Goal: Information Seeking & Learning: Understand process/instructions

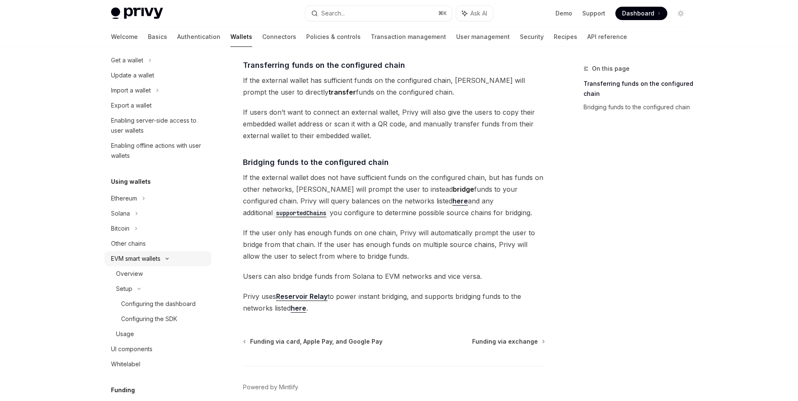
scroll to position [121, 0]
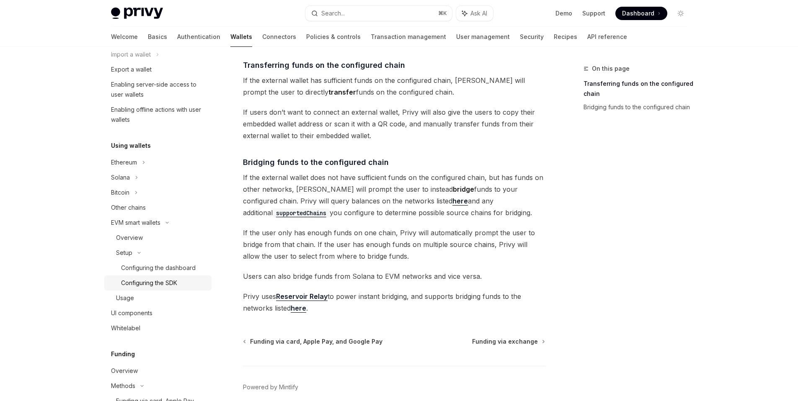
click at [177, 284] on div "Configuring the SDK" at bounding box center [149, 283] width 56 height 10
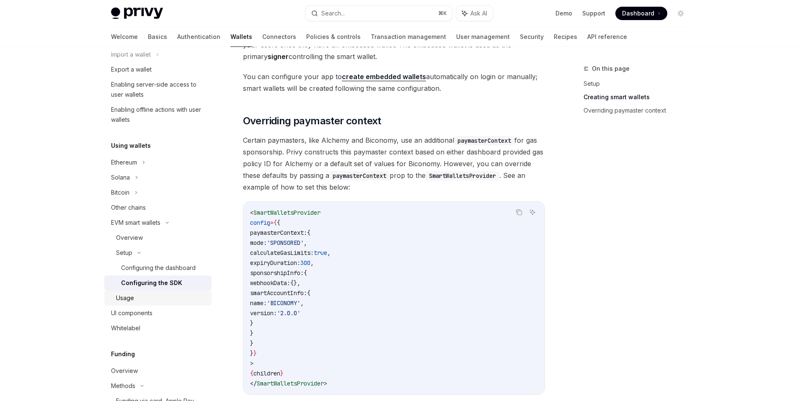
scroll to position [294, 0]
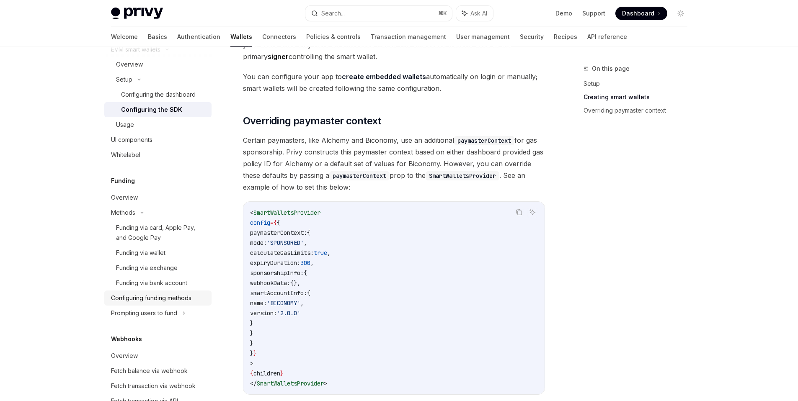
click at [189, 302] on div "Configuring funding methods" at bounding box center [151, 298] width 80 height 10
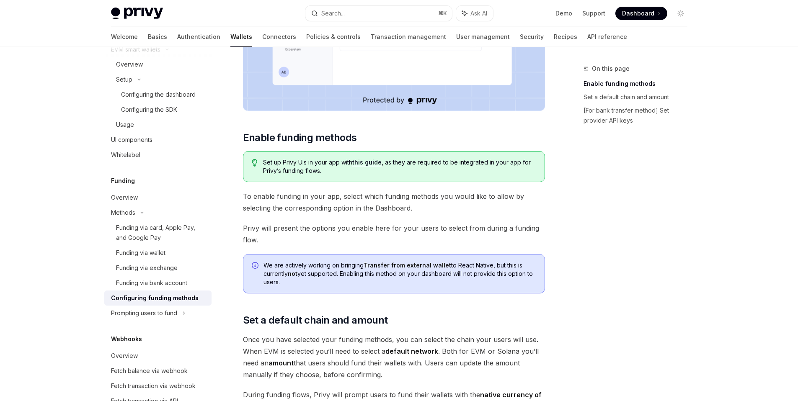
scroll to position [150, 0]
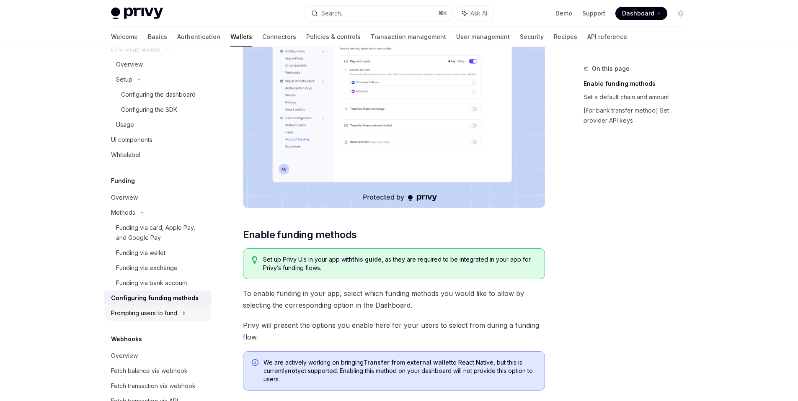
click at [183, 307] on div "Prompting users to fund" at bounding box center [157, 313] width 107 height 15
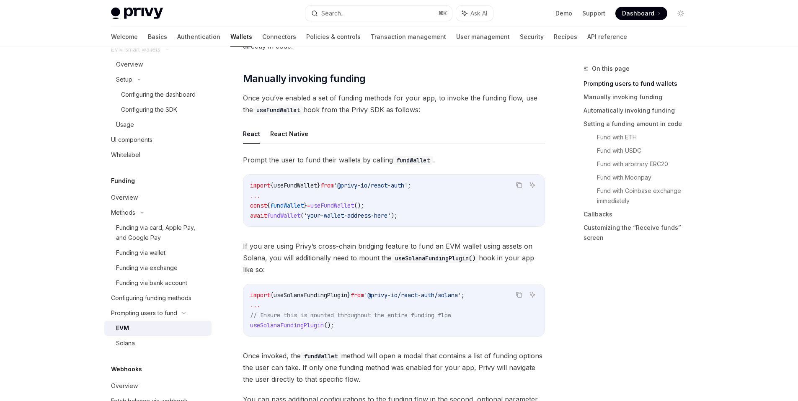
scroll to position [12, 0]
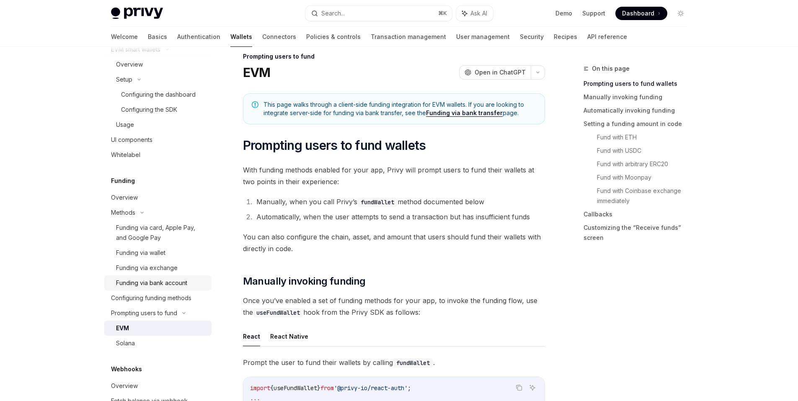
click at [175, 283] on div "Funding via bank account" at bounding box center [151, 283] width 71 height 10
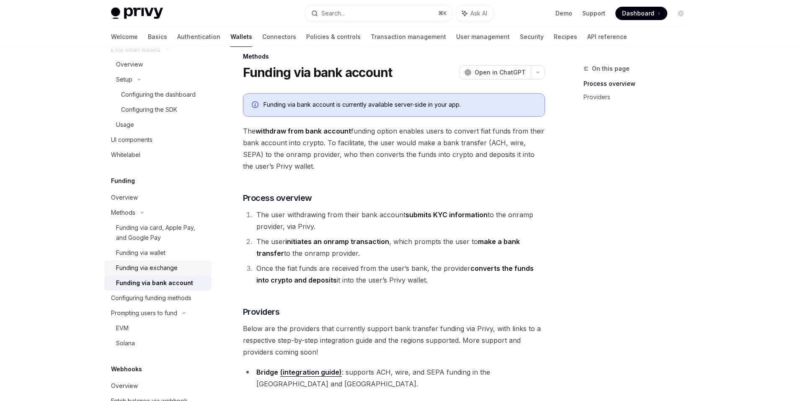
click at [176, 266] on div "Funding via exchange" at bounding box center [161, 268] width 90 height 10
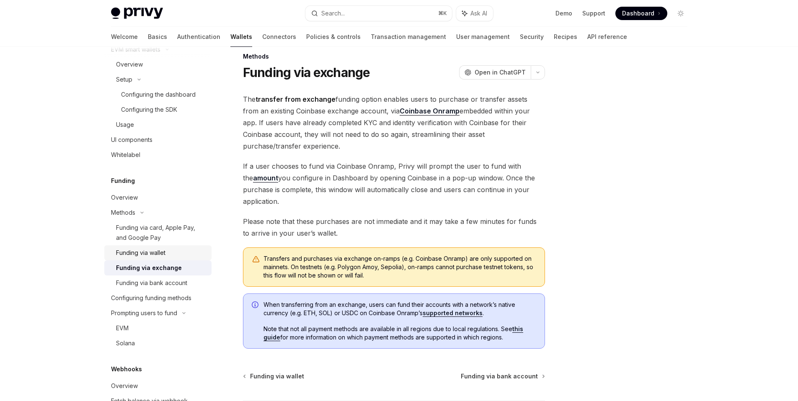
click at [142, 251] on div "Funding via wallet" at bounding box center [140, 253] width 49 height 10
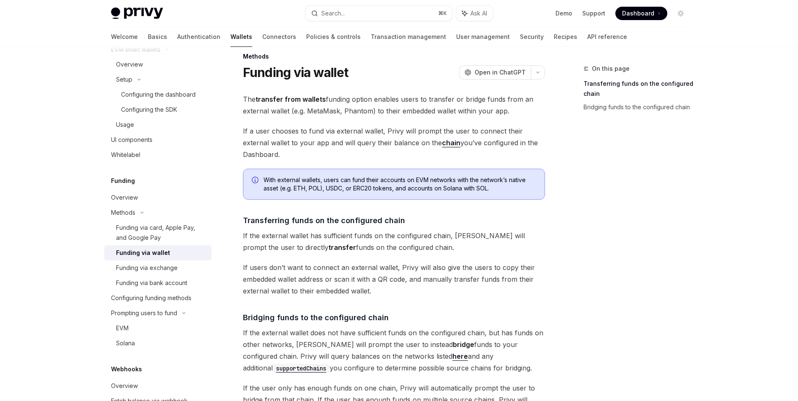
scroll to position [205, 0]
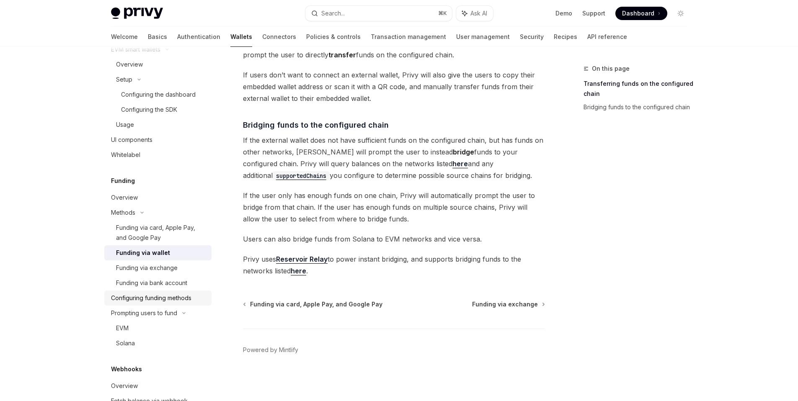
click at [158, 304] on link "Configuring funding methods" at bounding box center [157, 298] width 107 height 15
type textarea "*"
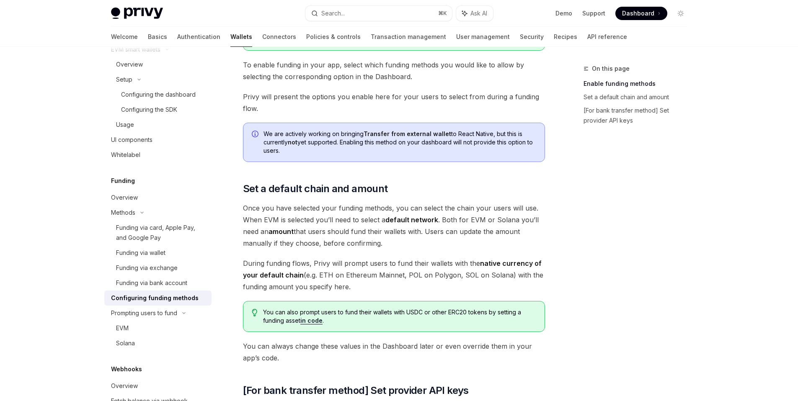
scroll to position [510, 0]
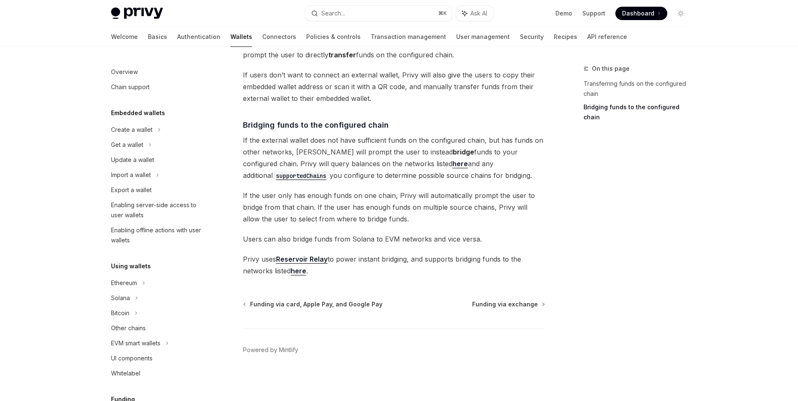
scroll to position [248, 0]
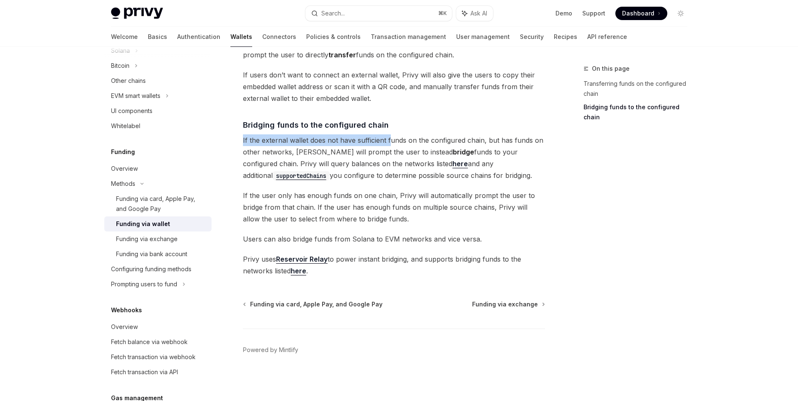
drag, startPoint x: 238, startPoint y: 139, endPoint x: 391, endPoint y: 141, distance: 152.9
click at [391, 141] on div "Methods Funding via wallet OpenAI Open in ChatGPT OpenAI Open in ChatGPT The tr…" at bounding box center [315, 130] width 462 height 542
click at [362, 155] on span "If the external wallet does not have sufficient funds on the configured chain, …" at bounding box center [394, 157] width 302 height 47
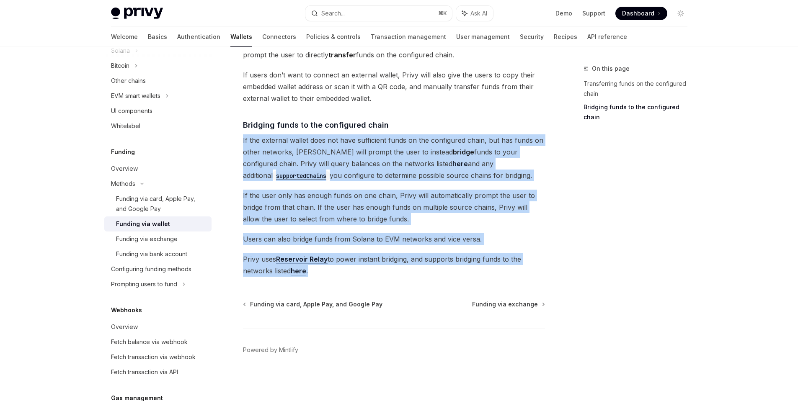
drag, startPoint x: 346, startPoint y: 268, endPoint x: 241, endPoint y: 139, distance: 165.9
click at [241, 139] on div "Methods Funding via wallet OpenAI Open in ChatGPT OpenAI Open in ChatGPT The tr…" at bounding box center [315, 130] width 462 height 542
copy div "If the external wallet does not have sufficient funds on the configured chain, …"
click at [404, 208] on span "If the user only has enough funds on one chain, Privy will automatically prompt…" at bounding box center [394, 207] width 302 height 35
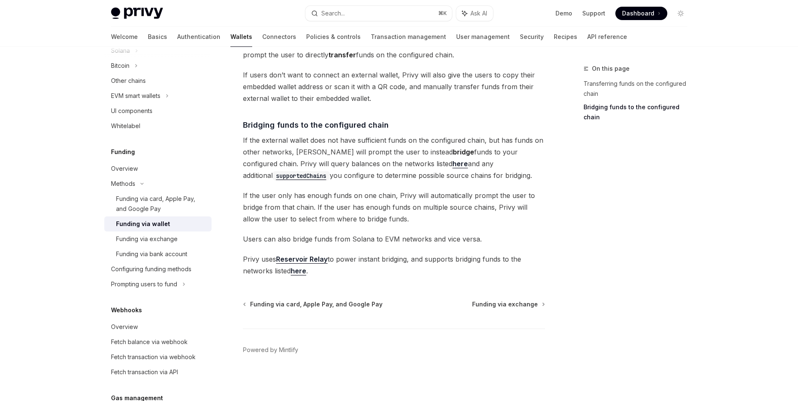
click at [458, 179] on span "If the external wallet does not have sufficient funds on the configured chain, …" at bounding box center [394, 157] width 302 height 47
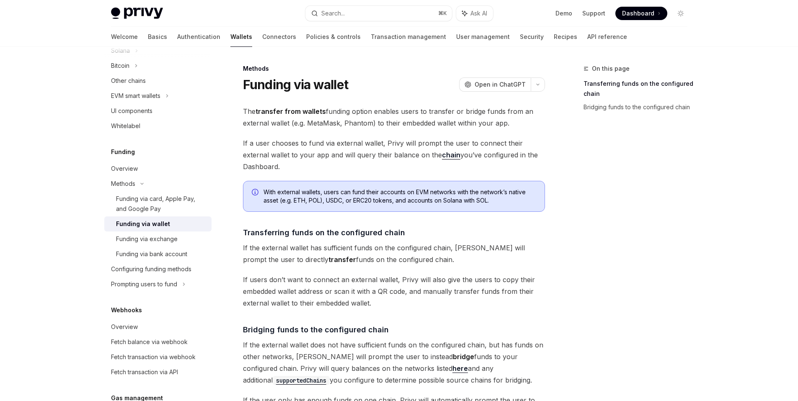
click at [504, 75] on div "Methods Funding via wallet OpenAI Open in ChatGPT" at bounding box center [394, 78] width 302 height 28
click at [505, 85] on span "Open in ChatGPT" at bounding box center [500, 84] width 51 height 8
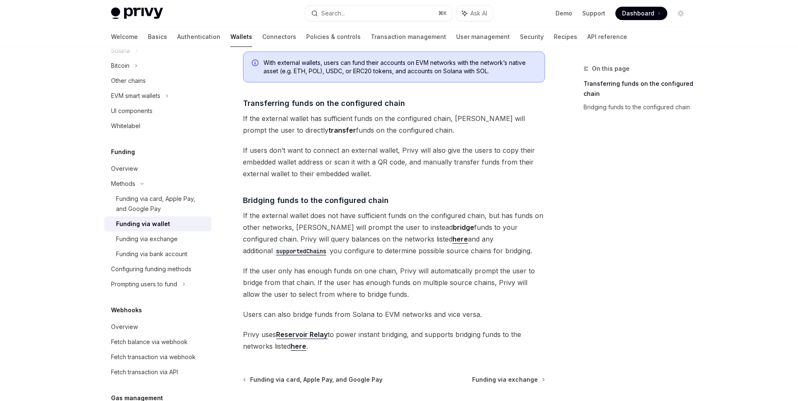
scroll to position [205, 0]
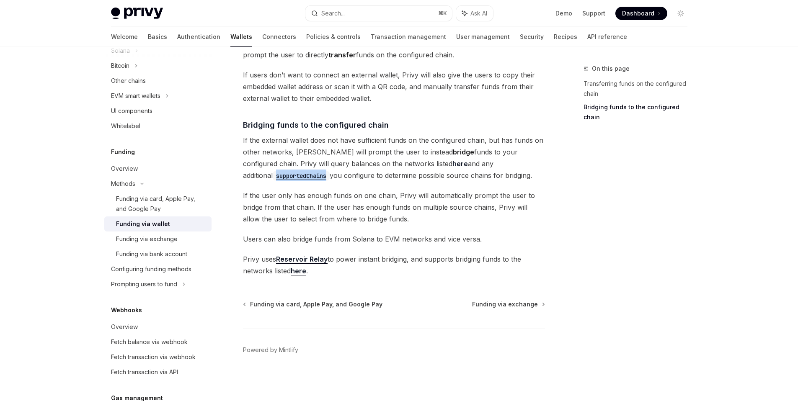
drag, startPoint x: 471, startPoint y: 165, endPoint x: 529, endPoint y: 166, distance: 58.2
click at [529, 166] on span "If the external wallet does not have sufficient funds on the configured chain, …" at bounding box center [394, 157] width 302 height 47
click at [442, 180] on span "If the external wallet does not have sufficient funds on the configured chain, …" at bounding box center [394, 157] width 302 height 47
drag, startPoint x: 450, startPoint y: 175, endPoint x: 405, endPoint y: 182, distance: 45.8
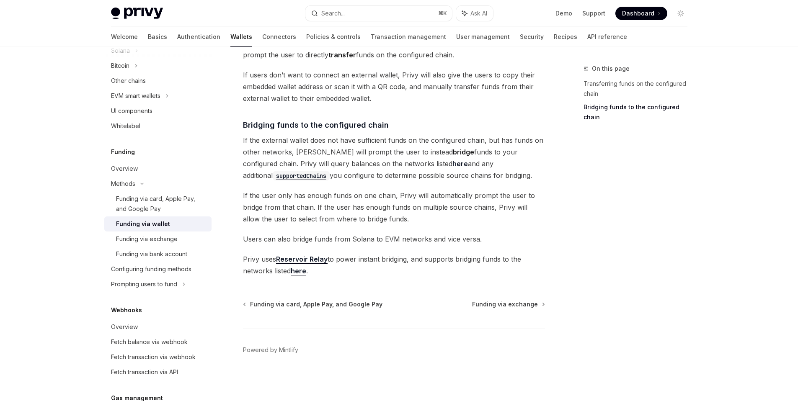
click at [398, 178] on span "If the external wallet does not have sufficient funds on the configured chain, …" at bounding box center [394, 157] width 302 height 47
click at [467, 183] on div "The transfer from wallets funding option enables users to transfer or bridge fu…" at bounding box center [394, 89] width 302 height 376
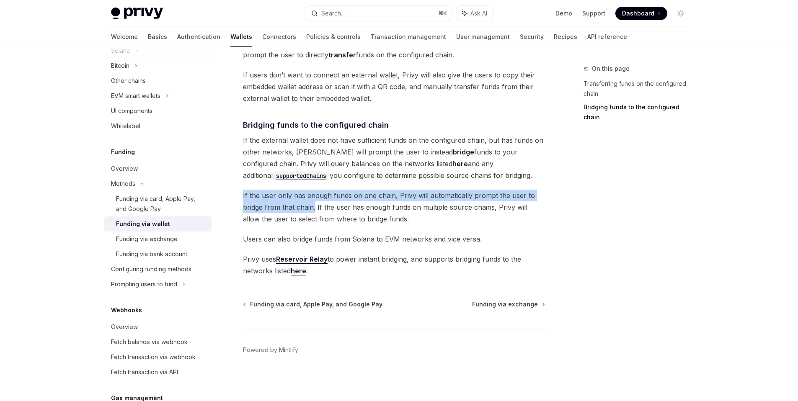
drag, startPoint x: 243, startPoint y: 196, endPoint x: 315, endPoint y: 206, distance: 72.8
click at [315, 206] on span "If the user only has enough funds on one chain, Privy will automatically prompt…" at bounding box center [394, 207] width 302 height 35
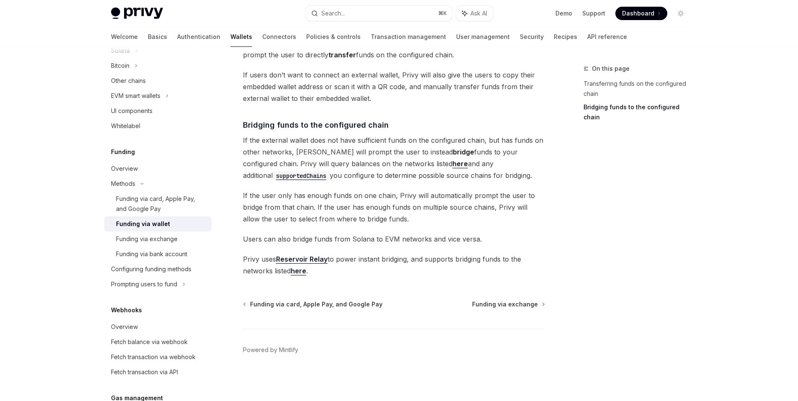
click at [289, 208] on span "If the user only has enough funds on one chain, Privy will automatically prompt…" at bounding box center [394, 207] width 302 height 35
drag, startPoint x: 316, startPoint y: 207, endPoint x: 490, endPoint y: 212, distance: 174.3
click at [490, 212] on span "If the user only has enough funds on one chain, Privy will automatically prompt…" at bounding box center [394, 207] width 302 height 35
click at [476, 219] on span "If the user only has enough funds on one chain, Privy will automatically prompt…" at bounding box center [394, 207] width 302 height 35
drag, startPoint x: 503, startPoint y: 218, endPoint x: 514, endPoint y: 205, distance: 17.2
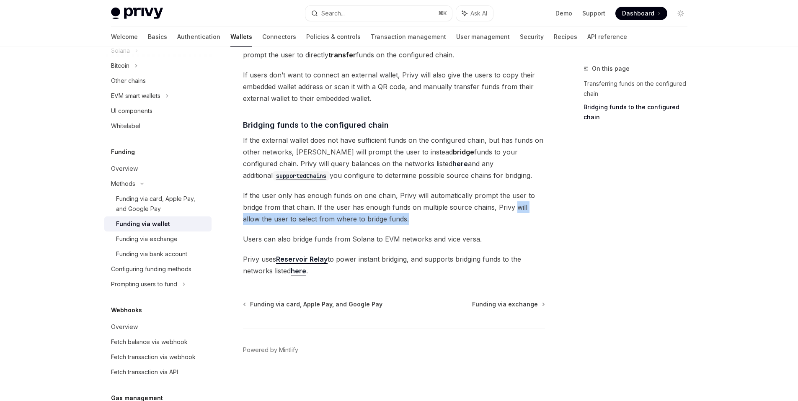
click at [514, 205] on span "If the user only has enough funds on one chain, Privy will automatically prompt…" at bounding box center [394, 207] width 302 height 35
click at [402, 222] on span "If the user only has enough funds on one chain, Privy will automatically prompt…" at bounding box center [394, 207] width 302 height 35
drag, startPoint x: 441, startPoint y: 221, endPoint x: 315, endPoint y: 205, distance: 127.0
click at [315, 205] on span "If the user only has enough funds on one chain, Privy will automatically prompt…" at bounding box center [394, 207] width 302 height 35
click at [415, 237] on span "Users can also bridge funds from Solana to EVM networks and vice versa." at bounding box center [394, 239] width 302 height 12
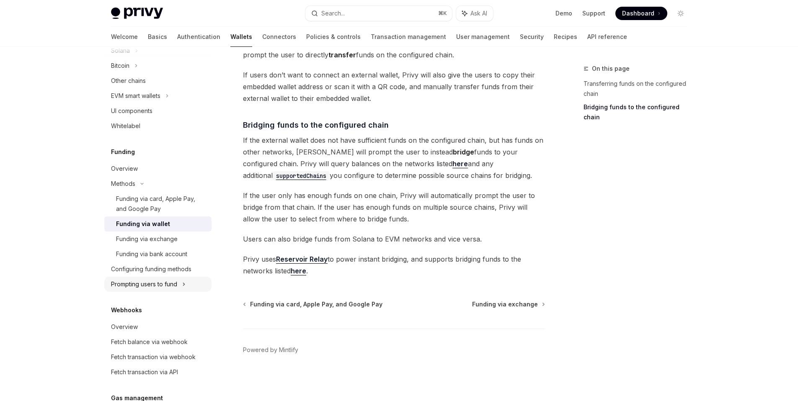
click at [179, 281] on div "Prompting users to fund" at bounding box center [157, 284] width 107 height 15
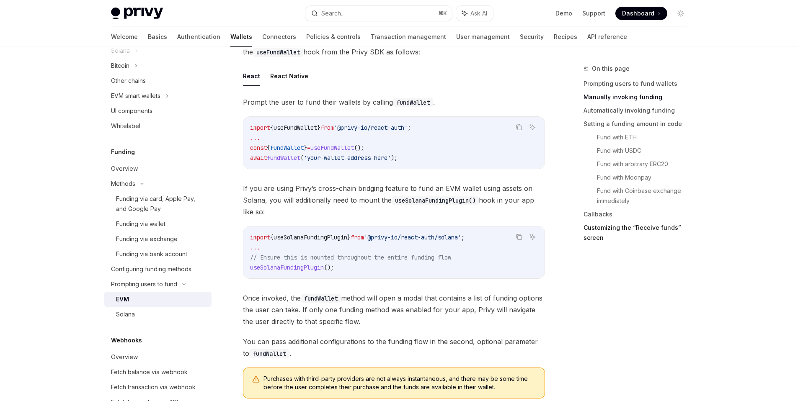
scroll to position [337, 0]
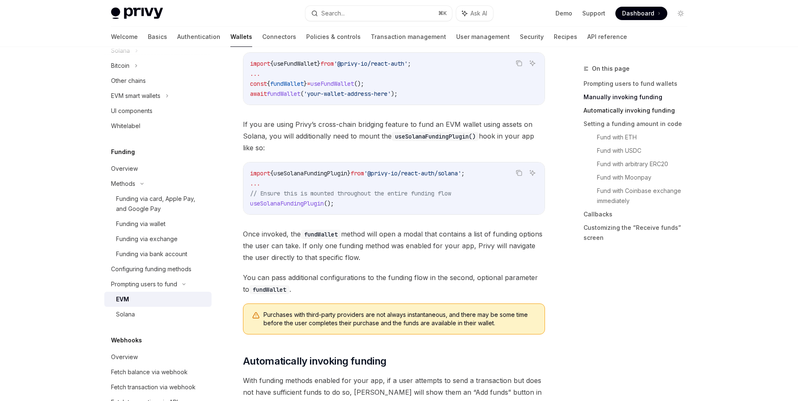
click at [655, 111] on link "Automatically invoking funding" at bounding box center [638, 110] width 111 height 13
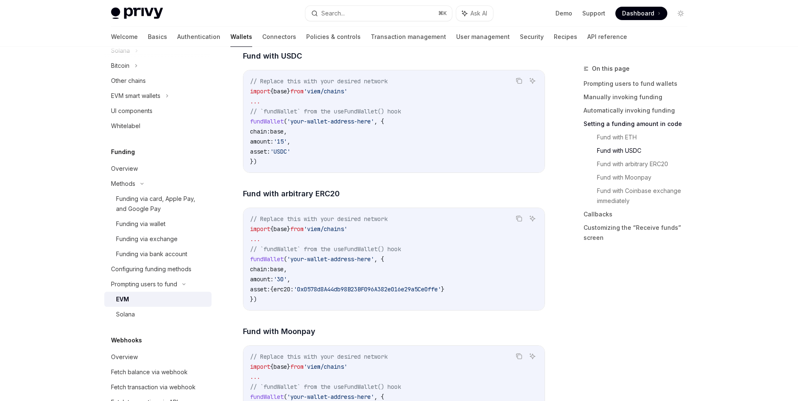
scroll to position [1284, 0]
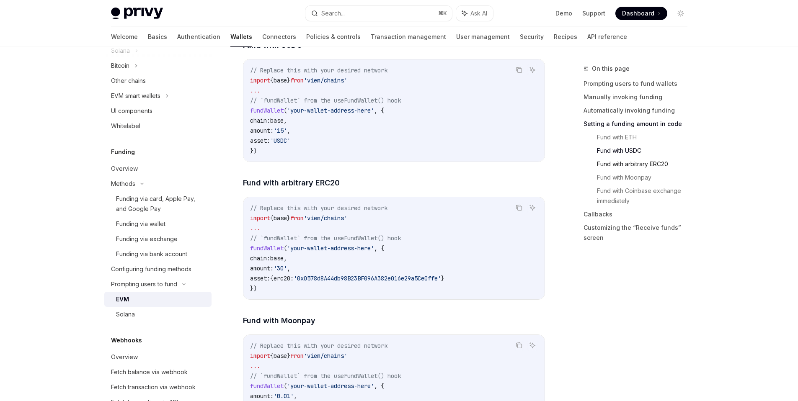
click at [652, 167] on link "Fund with arbitrary ERC20" at bounding box center [645, 163] width 97 height 13
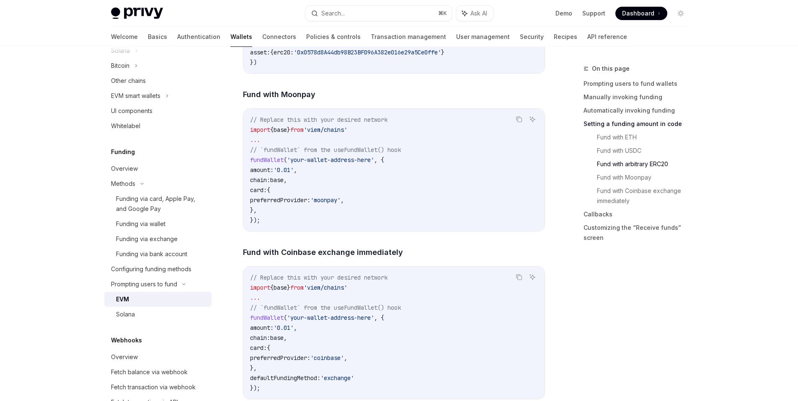
scroll to position [1499, 0]
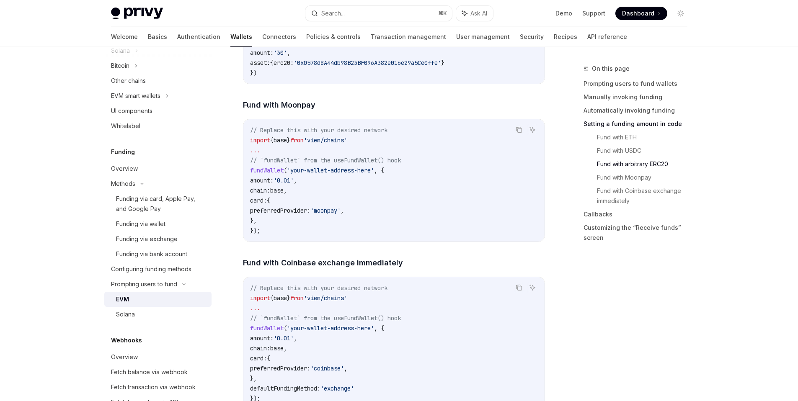
click at [567, 276] on div "On this page Prompting users to fund wallets Manually invoking funding Automati…" at bounding box center [630, 233] width 127 height 338
click at [169, 224] on div "Funding via wallet" at bounding box center [161, 224] width 90 height 10
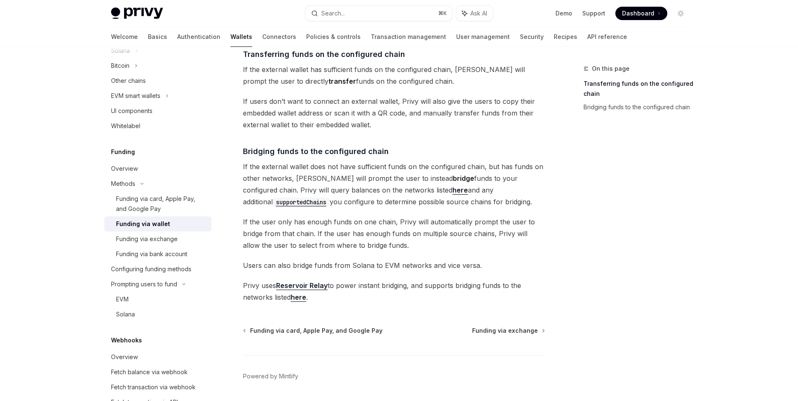
scroll to position [184, 0]
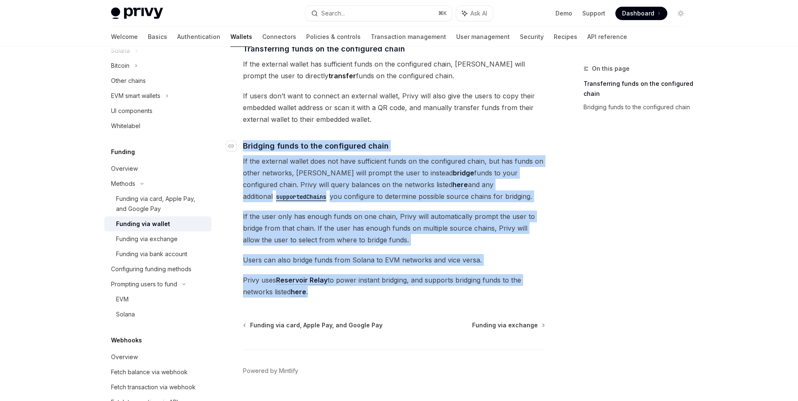
drag, startPoint x: 348, startPoint y: 294, endPoint x: 241, endPoint y: 150, distance: 179.3
click at [243, 150] on div "The transfer from wallets funding option enables users to transfer or bridge fu…" at bounding box center [394, 110] width 302 height 376
click at [336, 202] on div "The transfer from wallets funding option enables users to transfer or bridge fu…" at bounding box center [394, 110] width 302 height 376
drag, startPoint x: 350, startPoint y: 286, endPoint x: 239, endPoint y: 147, distance: 177.9
click at [243, 147] on div "The transfer from wallets funding option enables users to transfer or bridge fu…" at bounding box center [394, 110] width 302 height 376
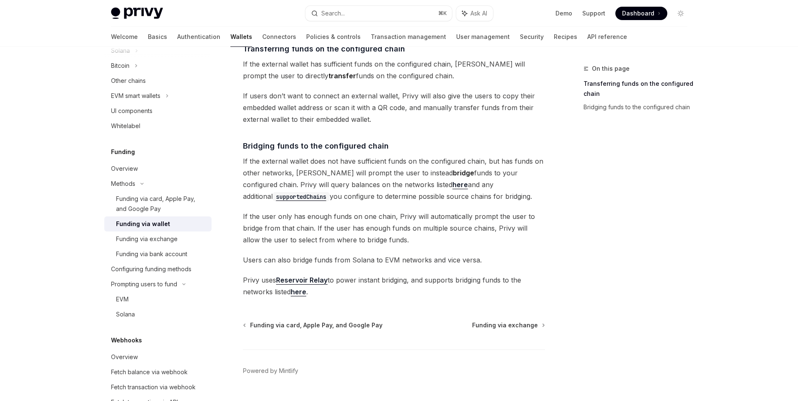
click at [319, 297] on span "Privy uses Reservoir Relay to power instant bridging, and supports bridging fun…" at bounding box center [394, 285] width 302 height 23
click at [132, 300] on div "EVM" at bounding box center [161, 299] width 90 height 10
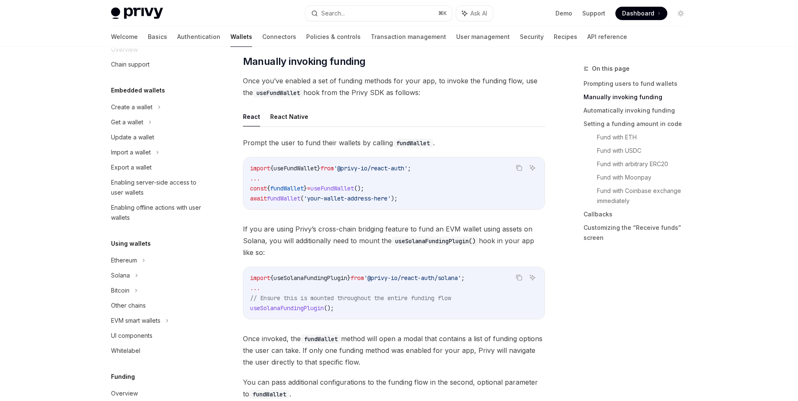
scroll to position [186, 0]
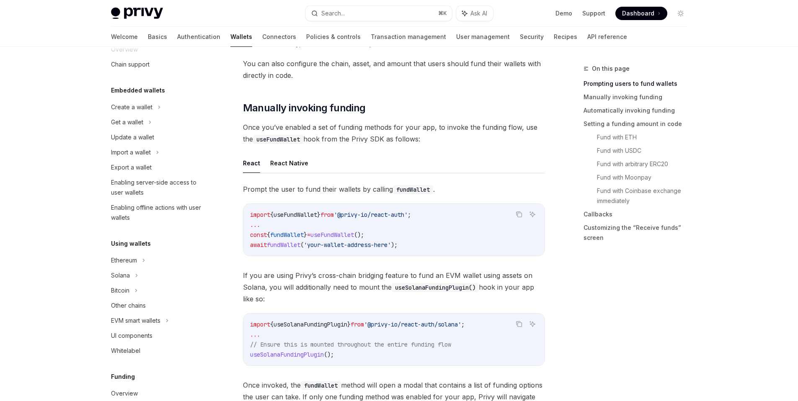
type textarea "*"
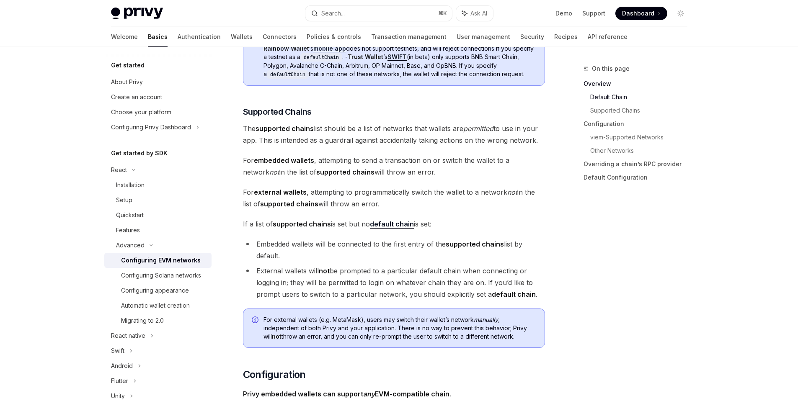
scroll to position [480, 0]
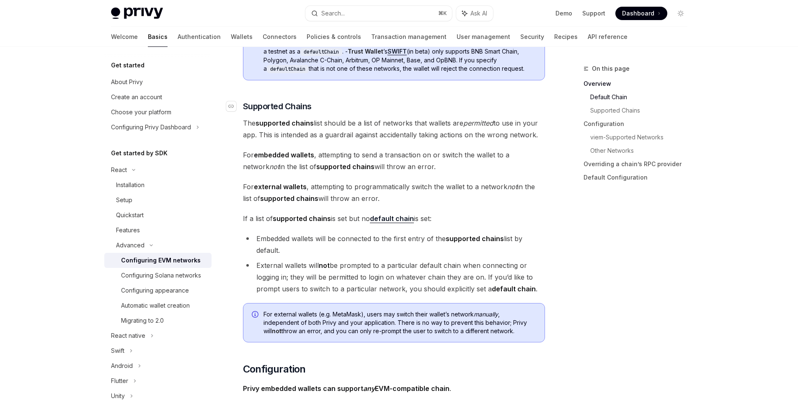
drag, startPoint x: 520, startPoint y: 328, endPoint x: 240, endPoint y: 111, distance: 355.2
copy div "​ Loremipsu Dolors Ame consectet adipis elit seddoe te i utla et dolorema aliq …"
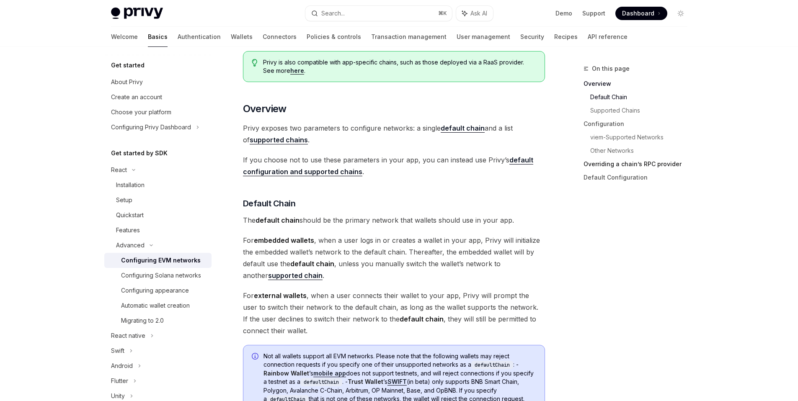
scroll to position [0, 0]
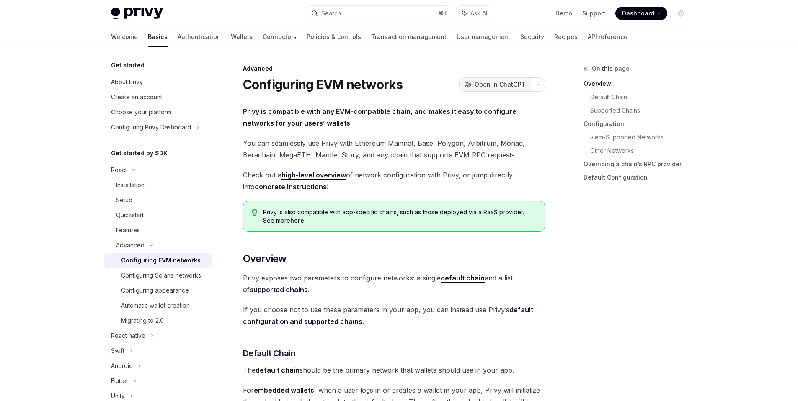
click at [512, 86] on span "Open in ChatGPT" at bounding box center [500, 84] width 51 height 8
type textarea "*"
